Goal: Task Accomplishment & Management: Complete application form

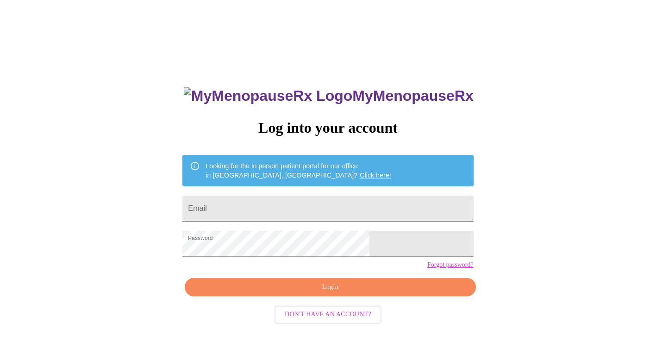
click at [289, 203] on input "Email" at bounding box center [327, 209] width 291 height 26
type input "[PERSON_NAME][EMAIL_ADDRESS][DOMAIN_NAME]"
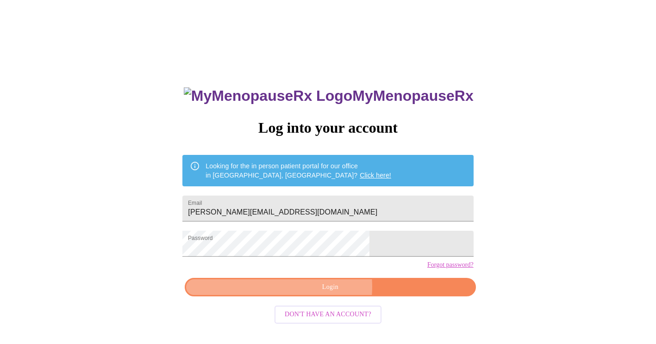
click at [318, 293] on span "Login" at bounding box center [329, 288] width 269 height 12
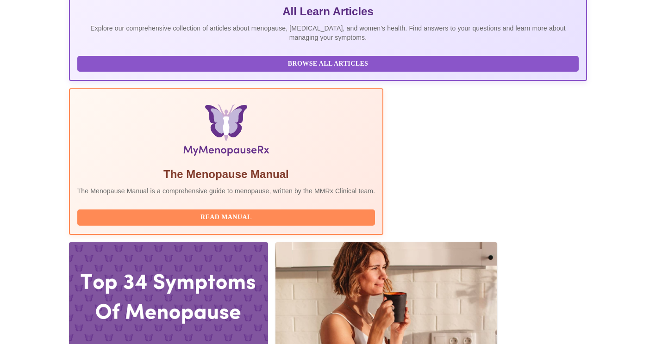
scroll to position [209, 0]
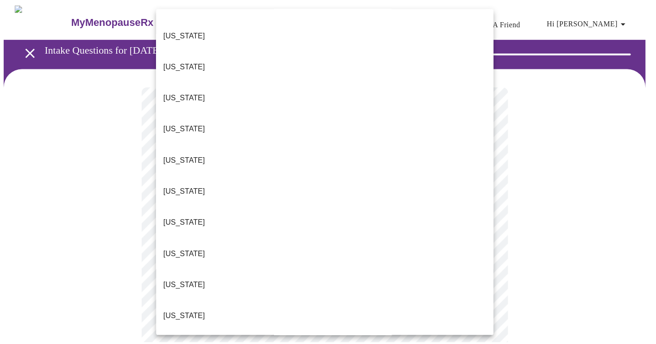
scroll to position [222, 0]
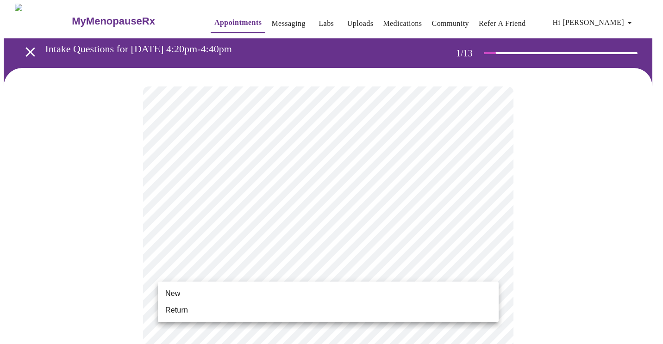
click at [446, 304] on li "Return" at bounding box center [328, 310] width 341 height 17
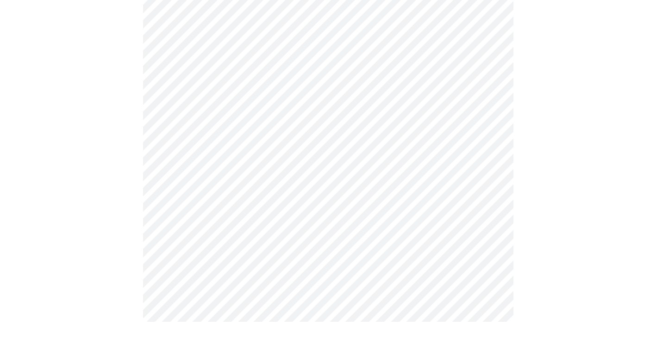
scroll to position [0, 0]
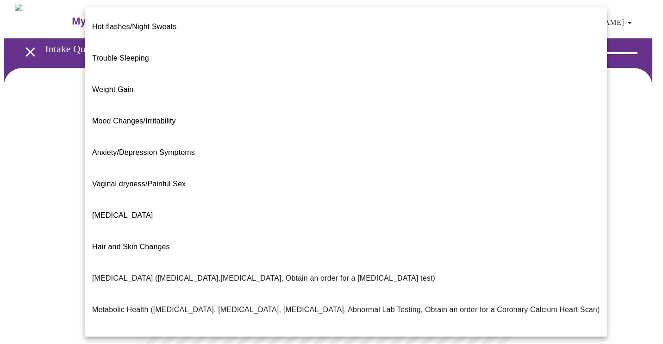
click at [491, 185] on body "MyMenopauseRx Appointments Messaging Labs Uploads Medications Community Refer a…" at bounding box center [331, 282] width 655 height 556
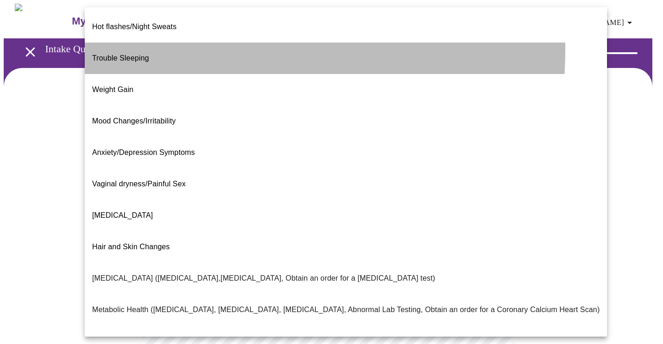
click at [150, 43] on li "Trouble Sleeping" at bounding box center [346, 58] width 522 height 31
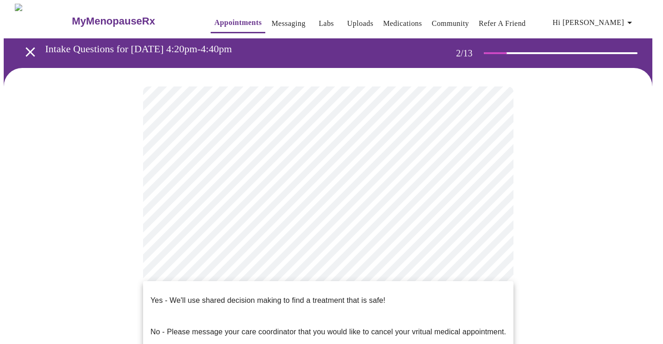
click at [330, 281] on body "MyMenopauseRx Appointments Messaging Labs Uploads Medications Community Refer a…" at bounding box center [331, 279] width 655 height 551
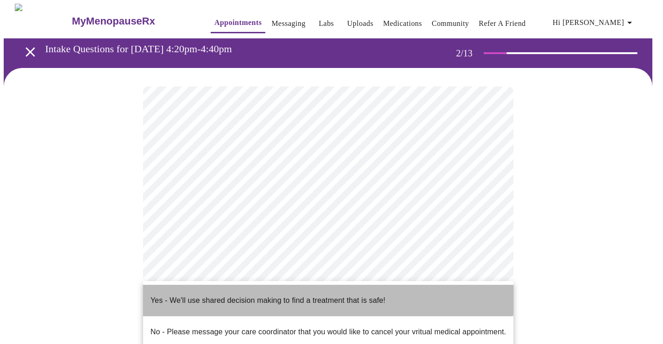
click at [310, 295] on p "Yes - We'll use shared decision making to find a treatment that is safe!" at bounding box center [267, 300] width 235 height 11
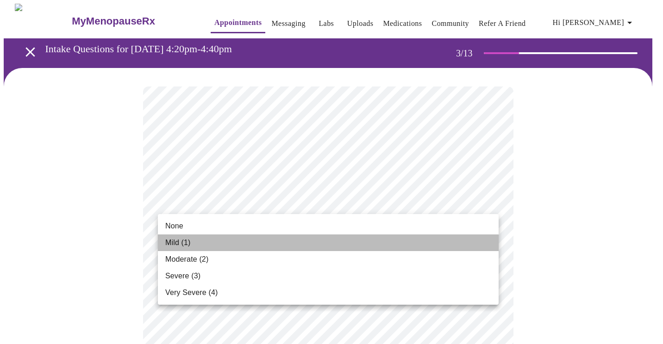
click at [204, 243] on li "Mild (1)" at bounding box center [328, 243] width 341 height 17
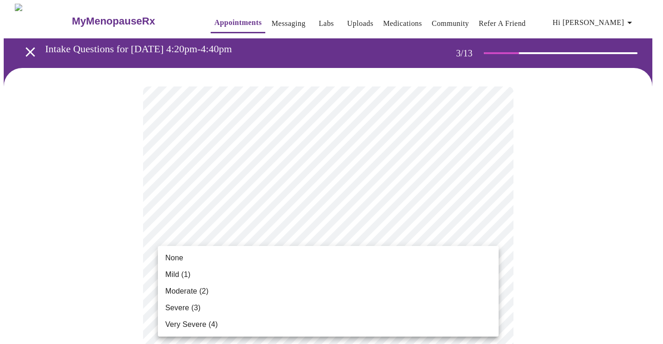
click at [289, 273] on li "Mild (1)" at bounding box center [328, 275] width 341 height 17
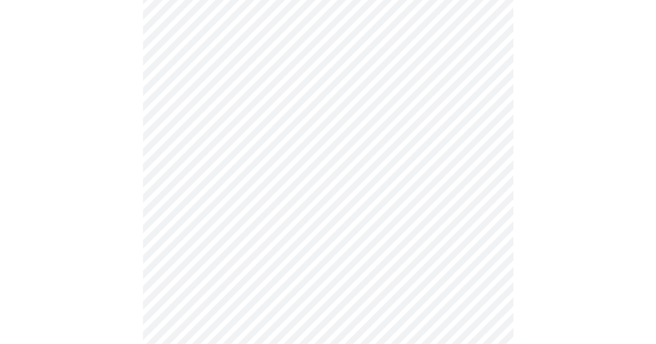
scroll to position [163, 0]
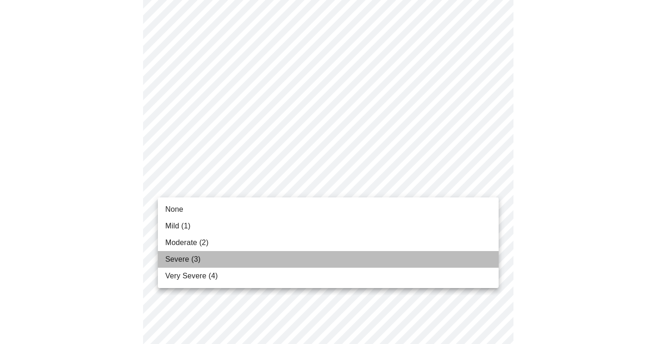
click at [230, 252] on li "Severe (3)" at bounding box center [328, 259] width 341 height 17
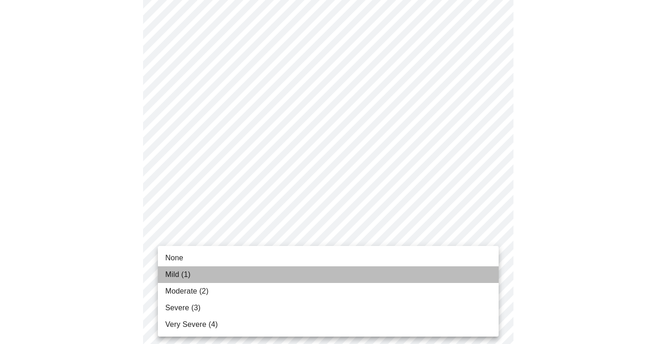
click at [249, 275] on li "Mild (1)" at bounding box center [328, 275] width 341 height 17
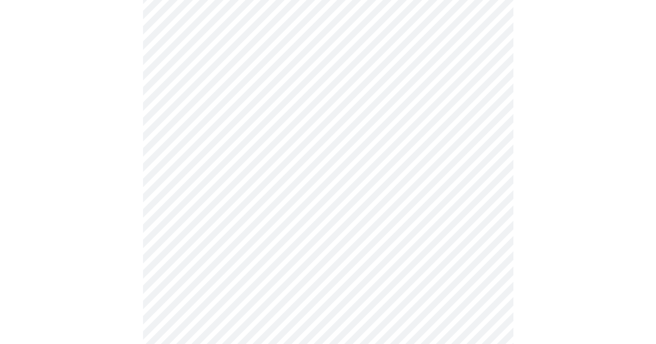
scroll to position [339, 0]
click at [332, 141] on body "MyMenopauseRx Appointments Messaging Labs Uploads Medications Community Refer a…" at bounding box center [331, 254] width 655 height 1179
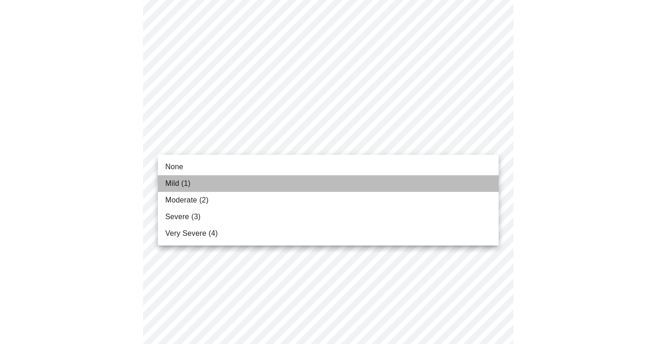
click at [289, 184] on li "Mild (1)" at bounding box center [328, 183] width 341 height 17
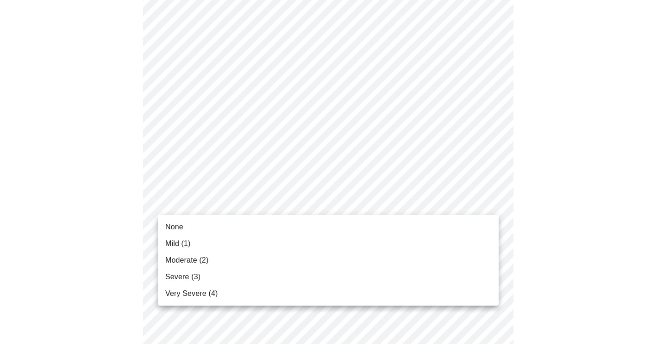
click at [293, 199] on body "MyMenopauseRx Appointments Messaging Labs Uploads Medications Community Refer a…" at bounding box center [331, 248] width 655 height 1166
click at [343, 141] on div at bounding box center [331, 172] width 663 height 344
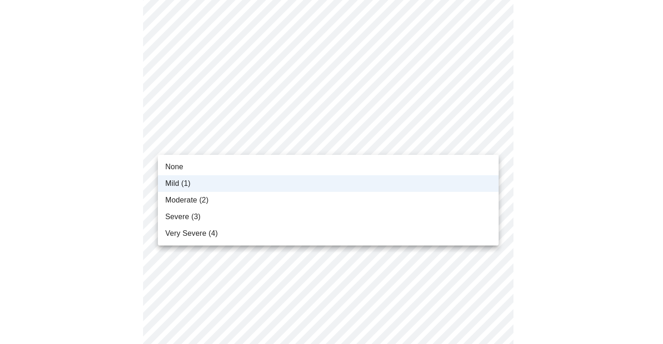
click at [362, 140] on body "MyMenopauseRx Appointments Messaging Labs Uploads Medications Community Refer a…" at bounding box center [331, 248] width 655 height 1166
click at [291, 195] on li "Moderate (2)" at bounding box center [328, 200] width 341 height 17
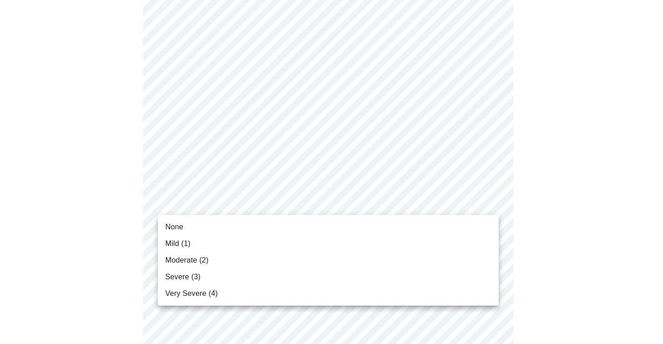
click at [251, 201] on body "MyMenopauseRx Appointments Messaging Labs Uploads Medications Community Refer a…" at bounding box center [331, 248] width 655 height 1166
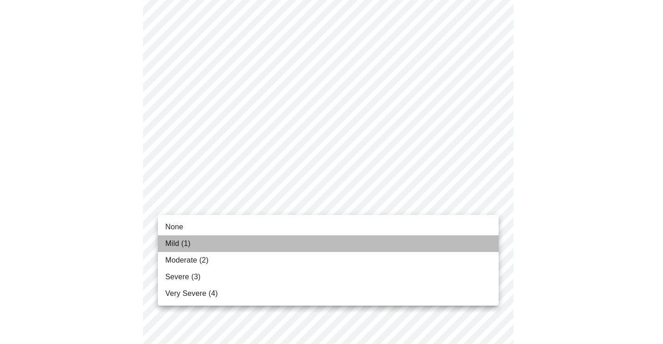
click at [230, 241] on li "Mild (1)" at bounding box center [328, 244] width 341 height 17
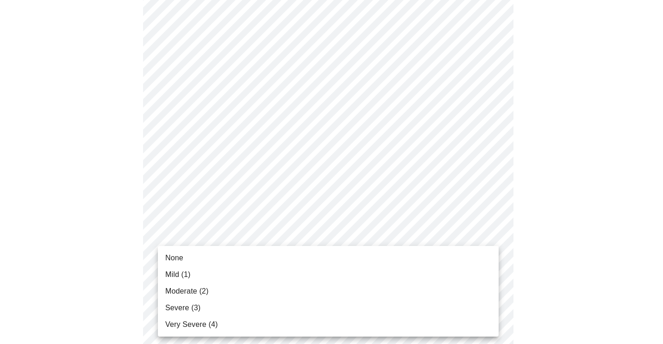
click at [286, 274] on body "MyMenopauseRx Appointments Messaging Labs Uploads Medications Community Refer a…" at bounding box center [331, 241] width 655 height 1153
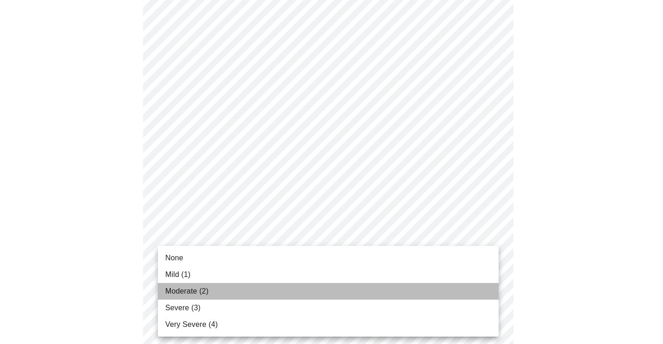
click at [267, 291] on li "Moderate (2)" at bounding box center [328, 291] width 341 height 17
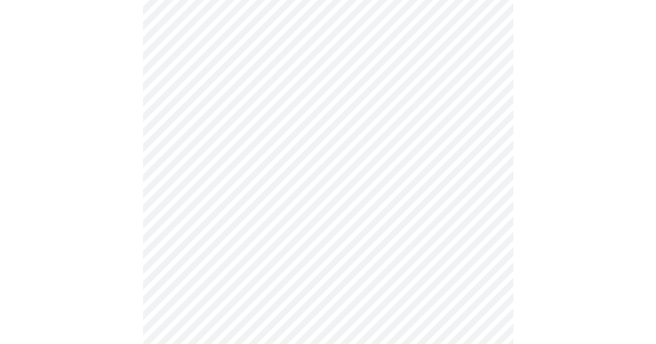
scroll to position [539, 0]
click at [384, 145] on body "MyMenopauseRx Appointments Messaging Labs Uploads Medications Community Refer a…" at bounding box center [328, 34] width 648 height 1141
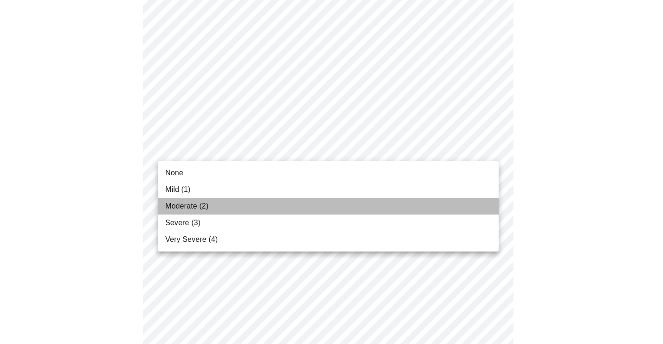
click at [290, 213] on li "Moderate (2)" at bounding box center [328, 206] width 341 height 17
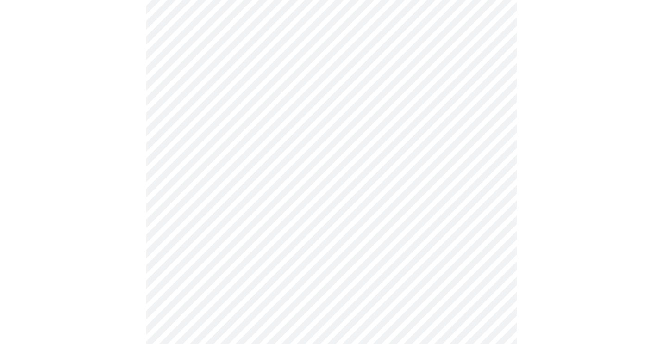
click at [316, 146] on body "MyMenopauseRx Appointments Messaging Labs Uploads Medications Community Refer a…" at bounding box center [331, 28] width 655 height 1128
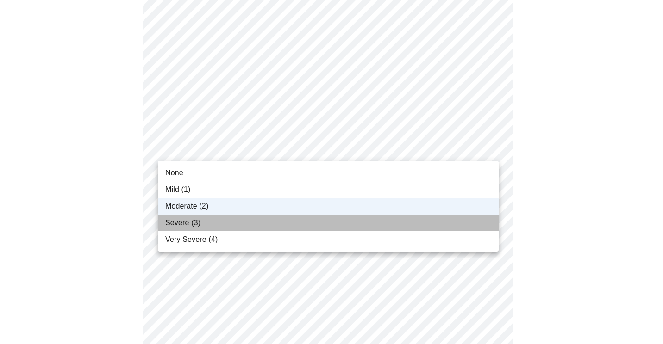
click at [258, 223] on li "Severe (3)" at bounding box center [328, 223] width 341 height 17
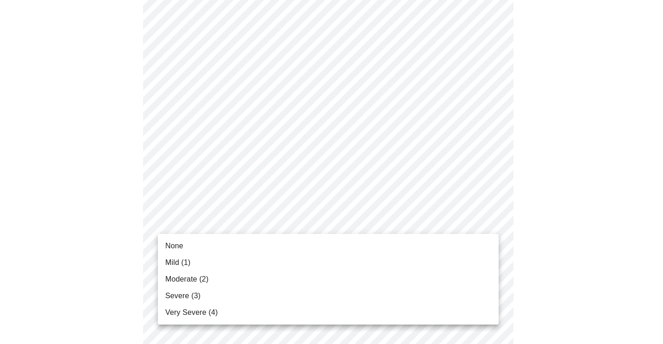
click at [263, 210] on body "MyMenopauseRx Appointments Messaging Labs Uploads Medications Community Refer a…" at bounding box center [331, 28] width 655 height 1128
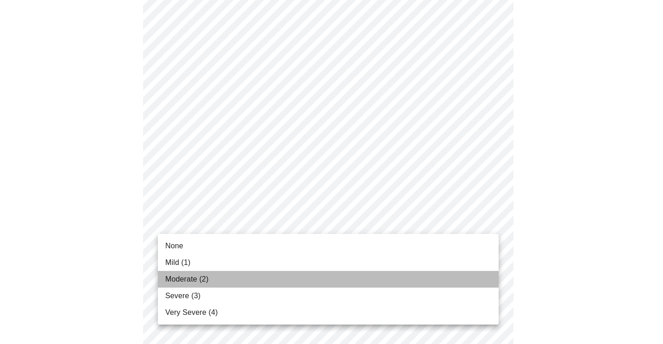
click at [216, 275] on li "Moderate (2)" at bounding box center [328, 279] width 341 height 17
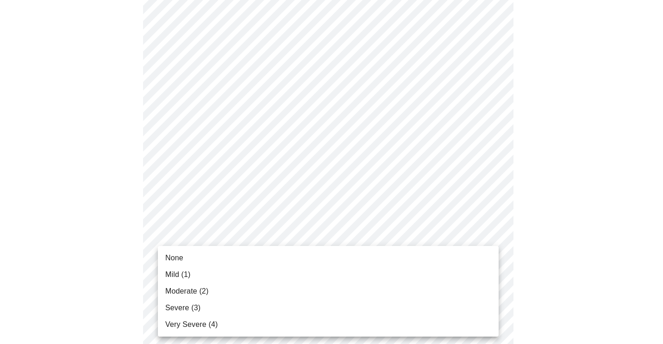
click at [283, 293] on body "MyMenopauseRx Appointments Messaging Labs Uploads Medications Community Refer a…" at bounding box center [331, 21] width 655 height 1115
click at [270, 307] on li "Severe (3)" at bounding box center [328, 308] width 341 height 17
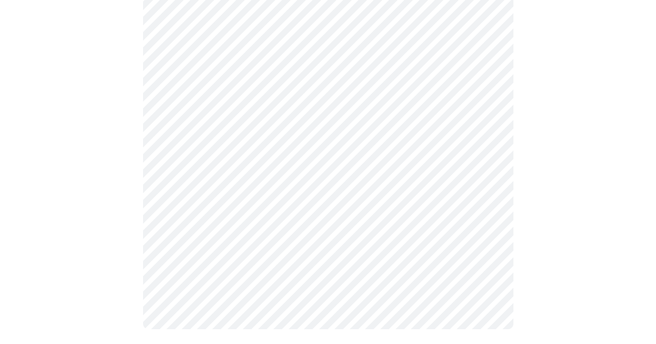
scroll to position [0, 0]
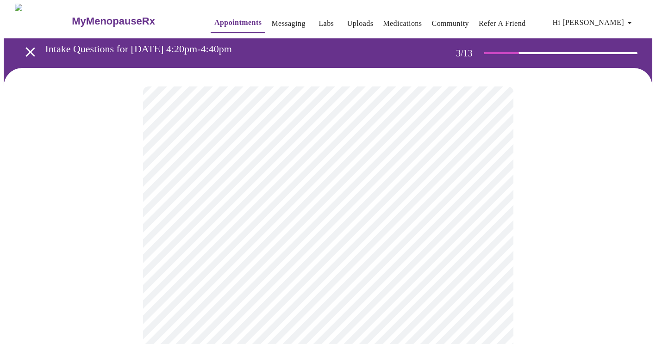
click at [271, 22] on link "Messaging" at bounding box center [288, 23] width 34 height 13
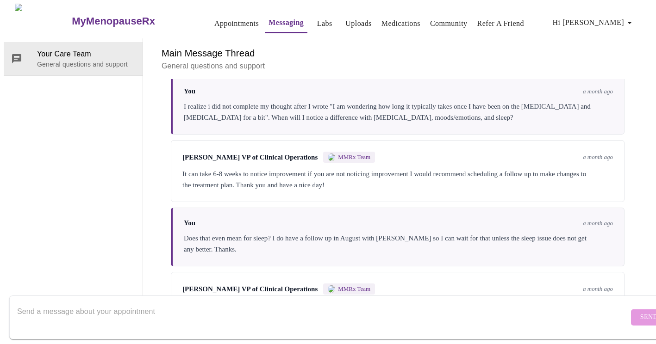
scroll to position [1228, 0]
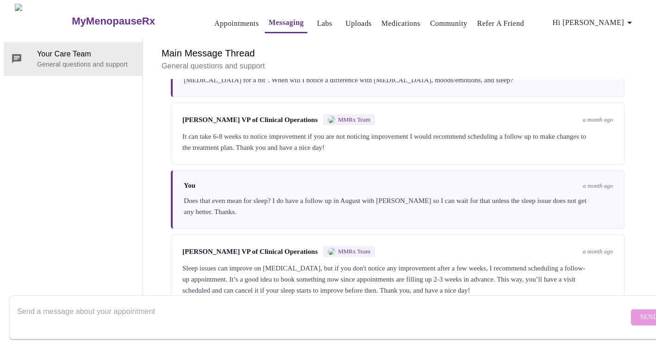
click at [226, 311] on textarea "Send a message about your appointment" at bounding box center [322, 318] width 611 height 30
type textarea "Hi-I am wondering"
click at [214, 17] on link "Appointments" at bounding box center [236, 23] width 44 height 13
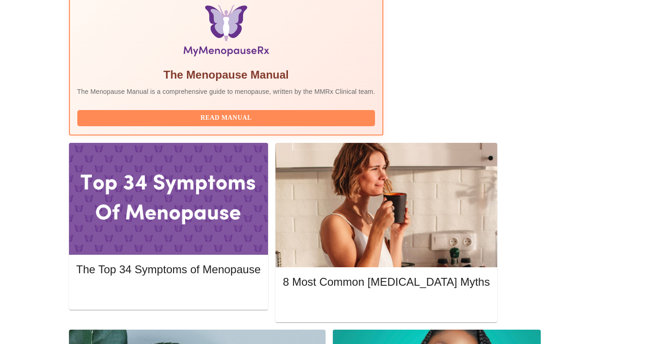
scroll to position [333, 0]
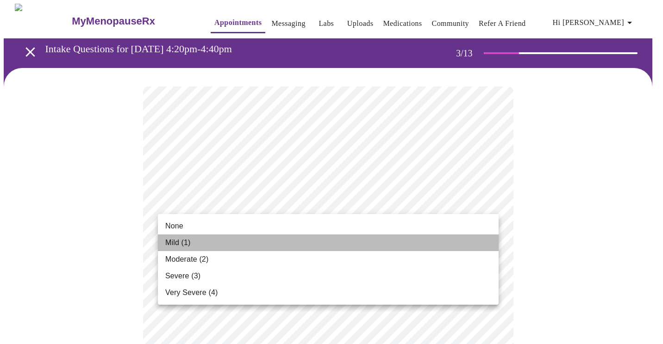
click at [271, 238] on li "Mild (1)" at bounding box center [328, 243] width 341 height 17
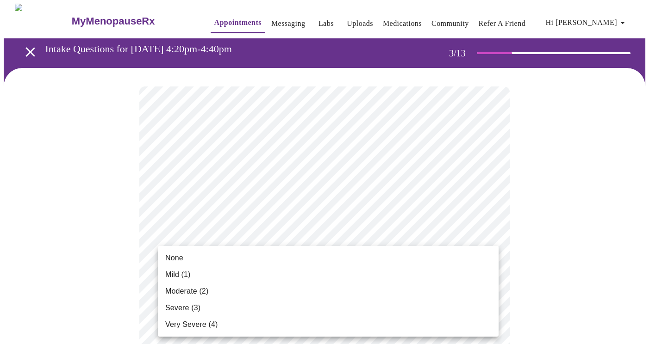
click at [249, 274] on li "Mild (1)" at bounding box center [328, 275] width 341 height 17
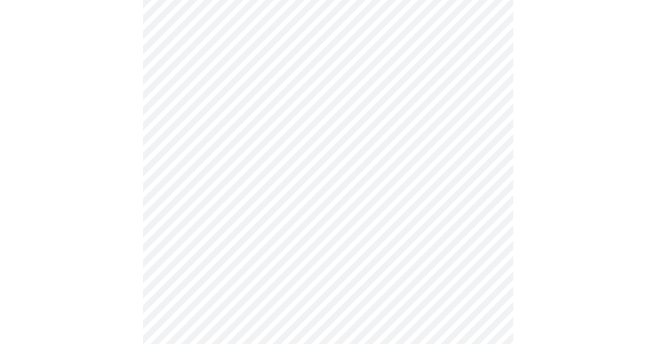
scroll to position [211, 0]
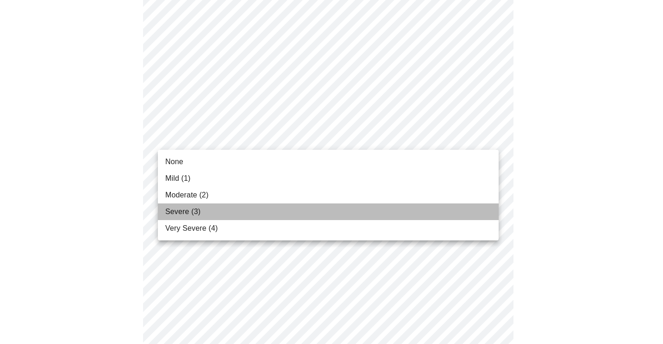
click at [203, 206] on li "Severe (3)" at bounding box center [328, 212] width 341 height 17
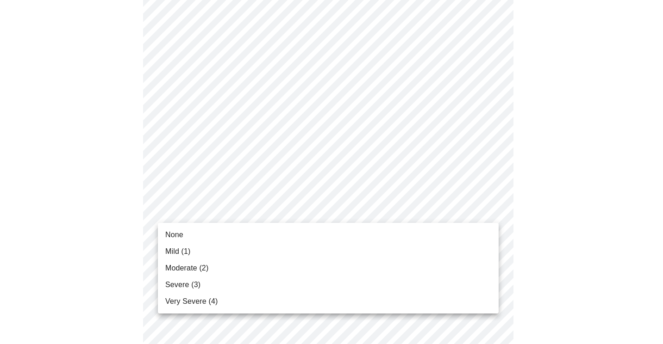
click at [233, 247] on li "Mild (1)" at bounding box center [328, 251] width 341 height 17
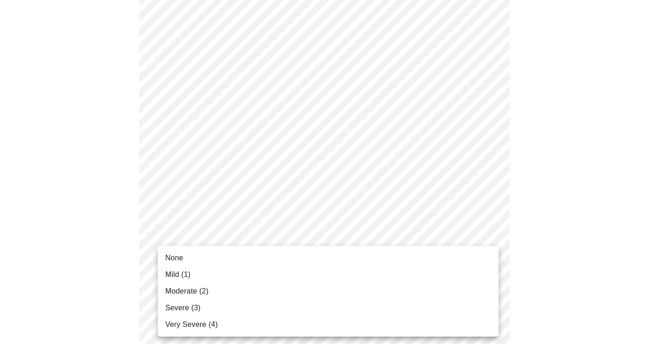
click at [229, 290] on li "Moderate (2)" at bounding box center [328, 291] width 341 height 17
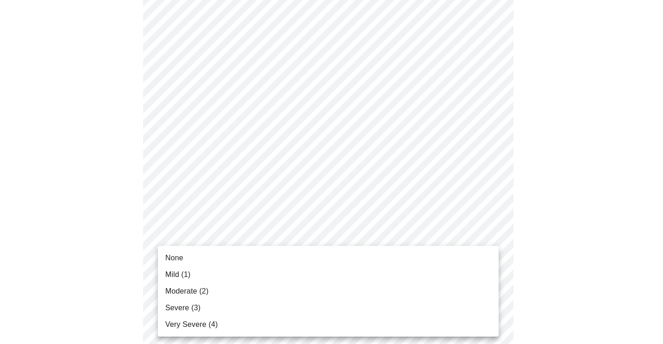
click at [235, 278] on li "Mild (1)" at bounding box center [328, 275] width 341 height 17
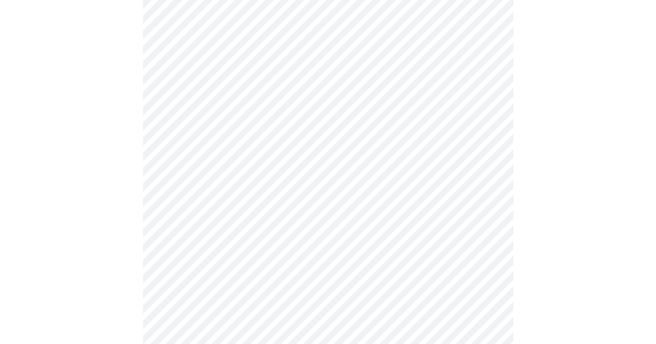
scroll to position [481, 0]
click at [320, 130] on body "MyMenopauseRx Appointments Messaging Labs Uploads Medications Community Refer a…" at bounding box center [331, 99] width 655 height 1153
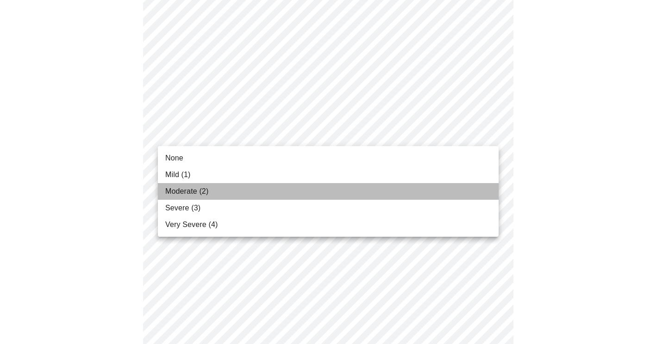
click at [241, 186] on li "Moderate (2)" at bounding box center [328, 191] width 341 height 17
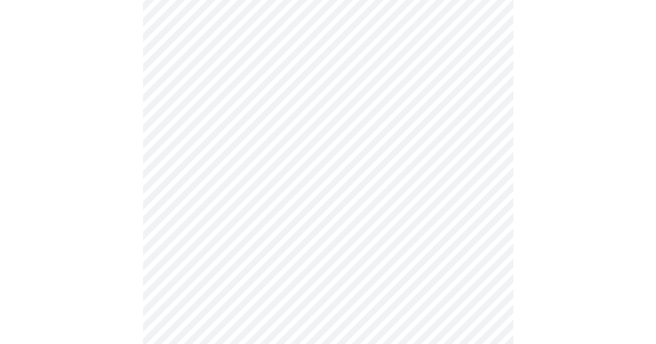
click at [234, 207] on body "MyMenopauseRx Appointments Messaging Labs Uploads Medications Community Refer a…" at bounding box center [328, 93] width 648 height 1141
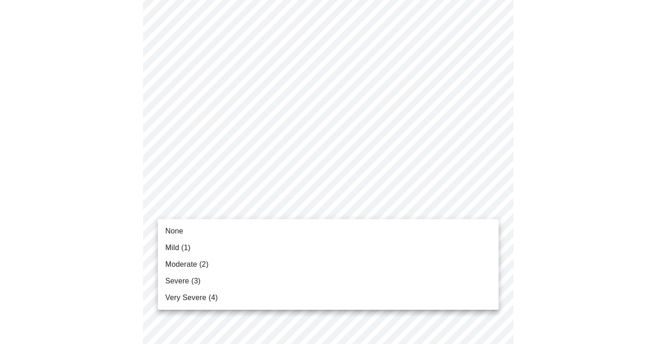
click at [201, 285] on li "Severe (3)" at bounding box center [328, 281] width 341 height 17
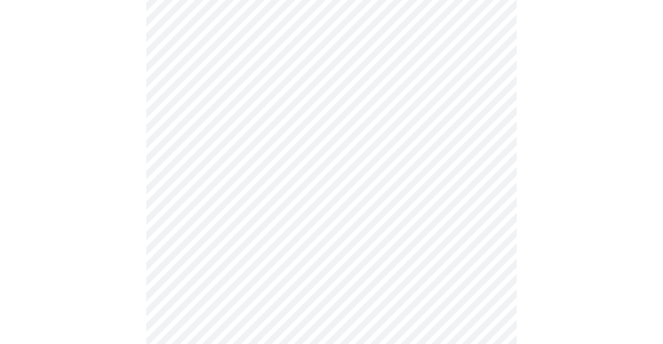
click at [226, 278] on body "MyMenopauseRx Appointments Messaging Labs Uploads Medications Community Refer a…" at bounding box center [331, 87] width 655 height 1128
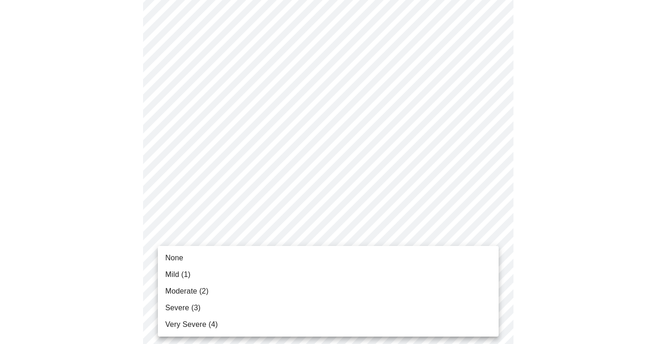
click at [224, 291] on li "Moderate (2)" at bounding box center [328, 291] width 341 height 17
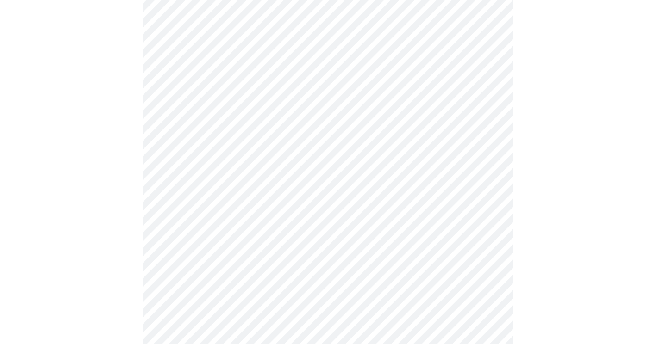
scroll to position [690, 0]
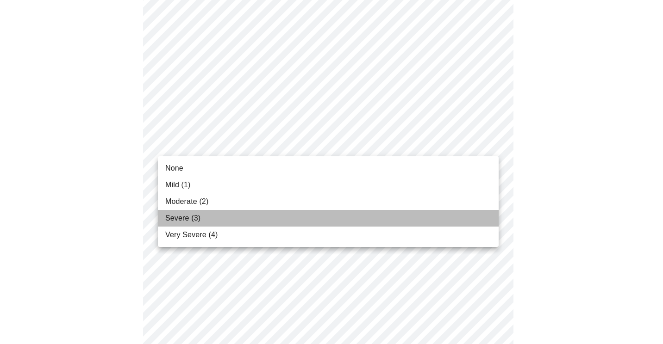
click at [231, 214] on li "Severe (3)" at bounding box center [328, 218] width 341 height 17
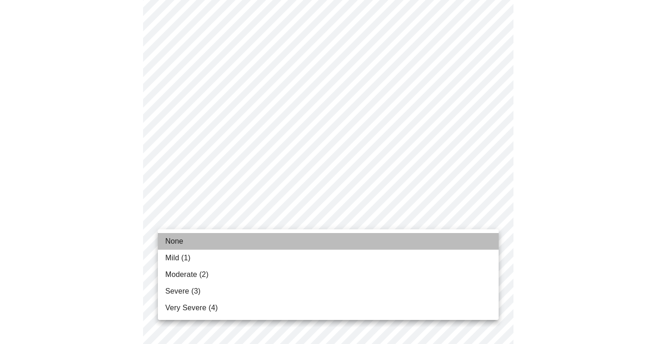
click at [203, 240] on li "None" at bounding box center [328, 241] width 341 height 17
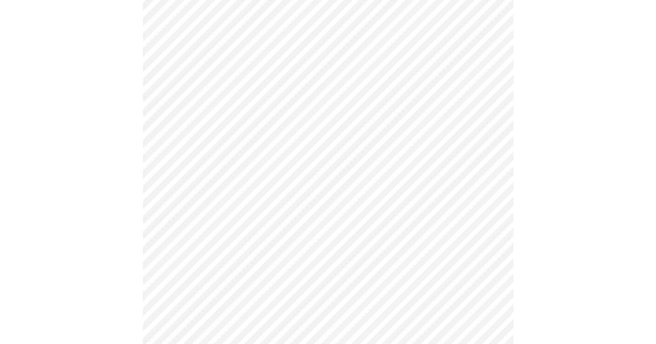
scroll to position [310, 0]
click at [442, 215] on body "MyMenopauseRx Appointments Messaging Labs Uploads Medications Community Refer a…" at bounding box center [331, 132] width 655 height 876
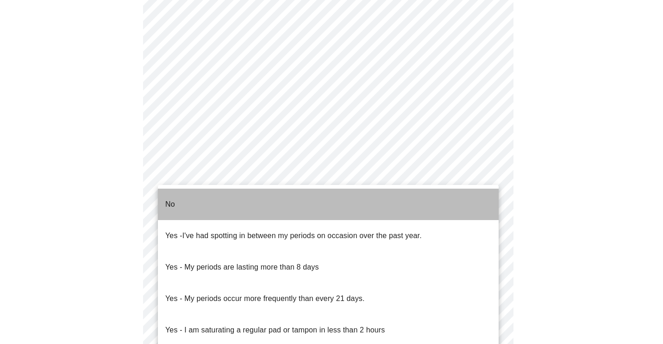
click at [412, 200] on li "No" at bounding box center [328, 204] width 341 height 31
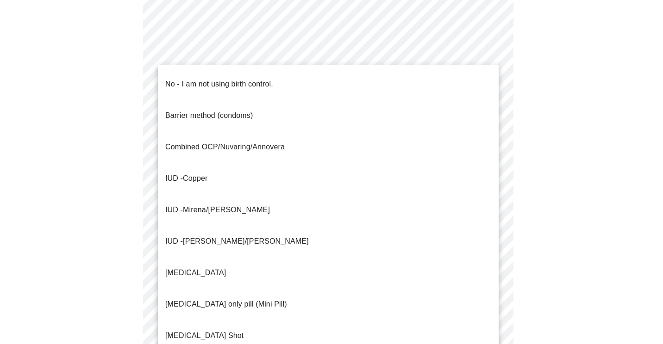
click at [330, 288] on body "MyMenopauseRx Appointments Messaging Labs Uploads Medications Community Refer a…" at bounding box center [331, 129] width 655 height 871
click at [253, 79] on p "No - I am not using birth control." at bounding box center [219, 84] width 108 height 11
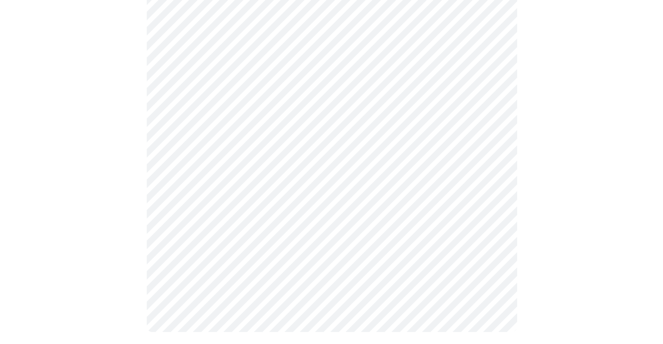
scroll to position [521, 0]
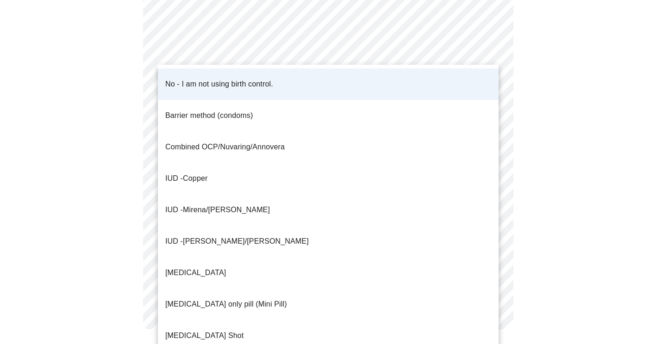
click at [514, 69] on div at bounding box center [331, 172] width 663 height 344
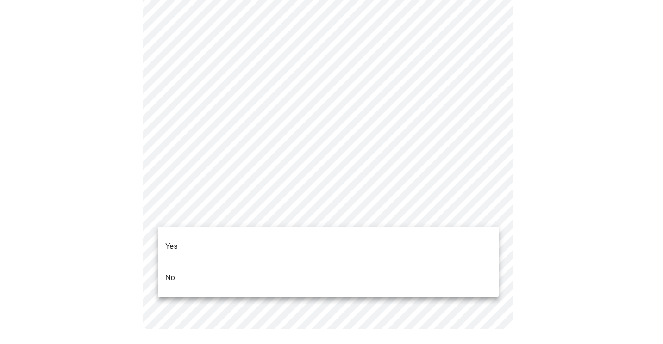
click at [367, 241] on li "Yes" at bounding box center [328, 246] width 341 height 31
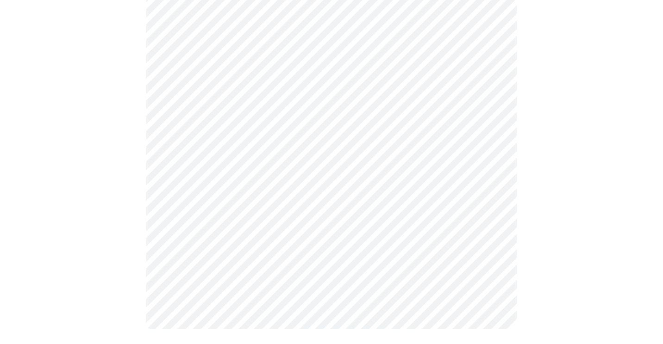
scroll to position [515, 0]
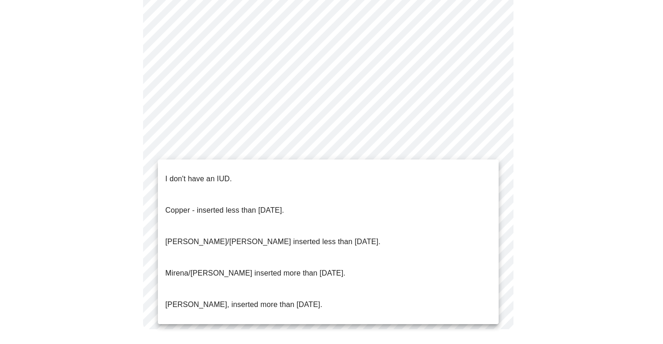
click at [292, 167] on li "I don't have an IUD." at bounding box center [328, 178] width 341 height 31
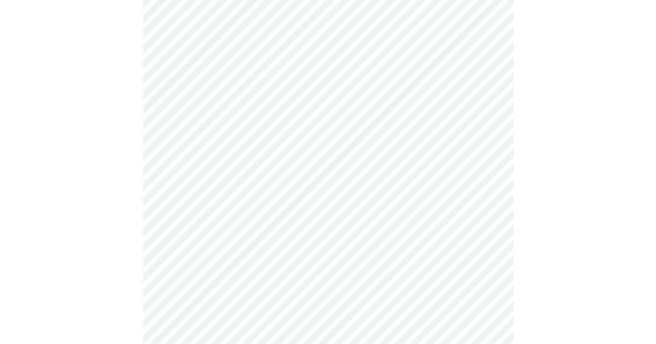
scroll to position [2424, 0]
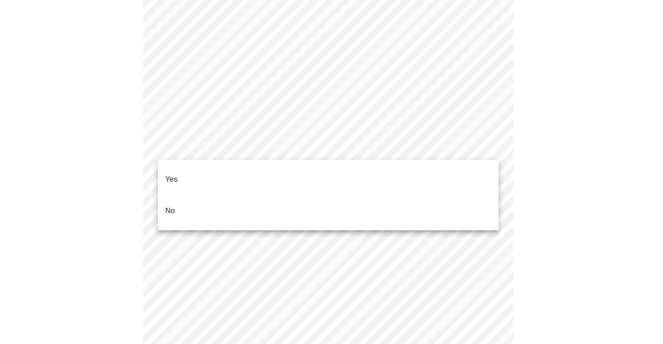
click at [371, 198] on li "No" at bounding box center [328, 210] width 341 height 31
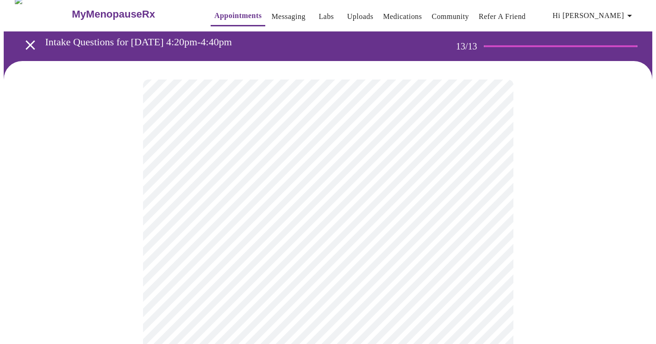
scroll to position [6, 0]
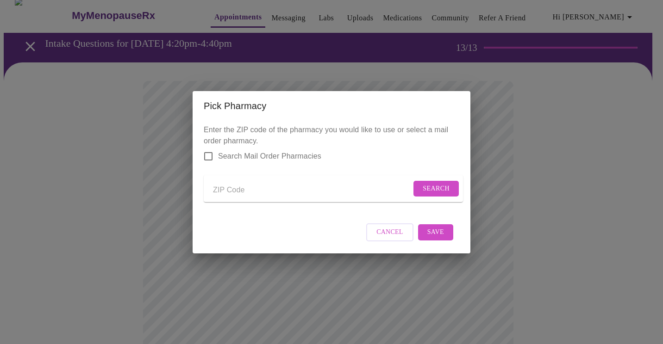
click at [238, 188] on input "Send a message to your care team" at bounding box center [312, 190] width 198 height 15
click at [433, 186] on span "Search" at bounding box center [436, 189] width 27 height 12
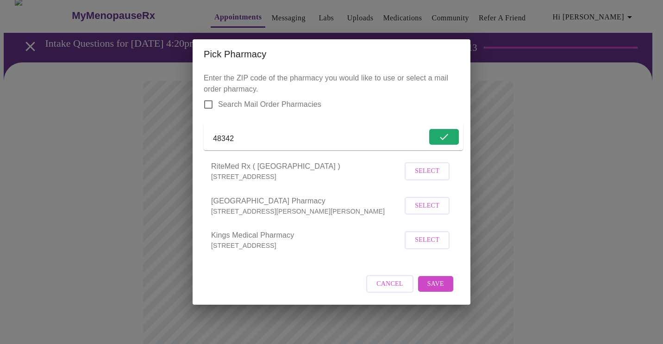
click at [230, 133] on input "48342" at bounding box center [320, 138] width 214 height 15
type input "48362"
click at [427, 132] on span "Search" at bounding box center [436, 137] width 27 height 12
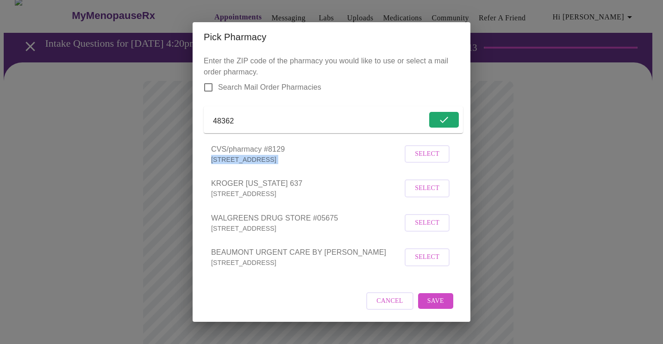
drag, startPoint x: 427, startPoint y: 132, endPoint x: 349, endPoint y: 132, distance: 78.2
click at [349, 132] on p "Enter the ZIP code of the pharmacy you would like to use or select a mail order…" at bounding box center [332, 167] width 256 height 223
drag, startPoint x: 349, startPoint y: 132, endPoint x: 424, endPoint y: 162, distance: 80.2
click at [424, 160] on span "Select" at bounding box center [427, 155] width 25 height 12
click at [441, 306] on span "Save" at bounding box center [435, 301] width 17 height 12
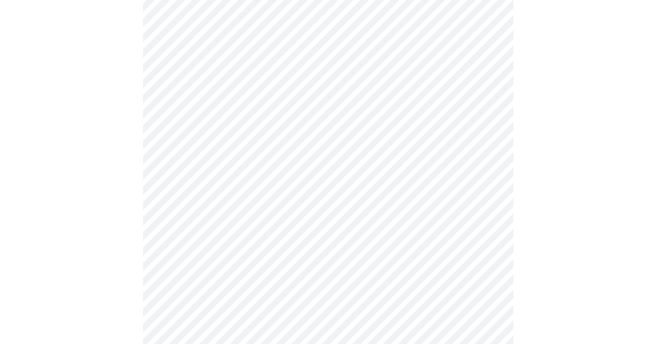
scroll to position [376, 0]
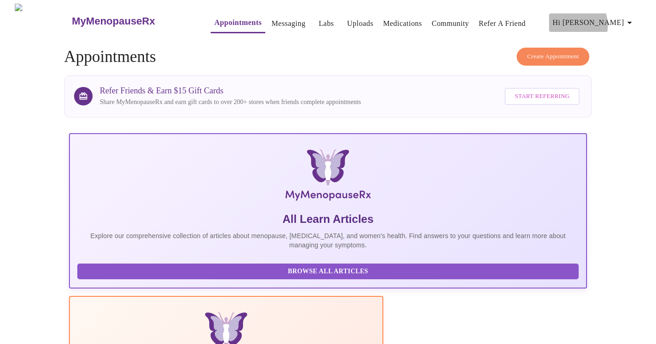
click at [605, 22] on span "Hi [PERSON_NAME]" at bounding box center [594, 22] width 82 height 13
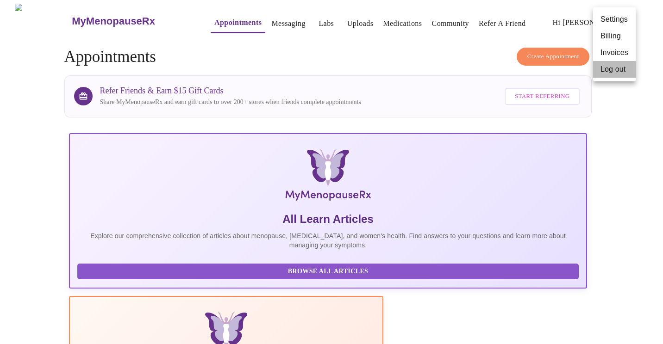
click at [609, 75] on li "Log out" at bounding box center [614, 69] width 43 height 17
